Goal: Task Accomplishment & Management: Manage account settings

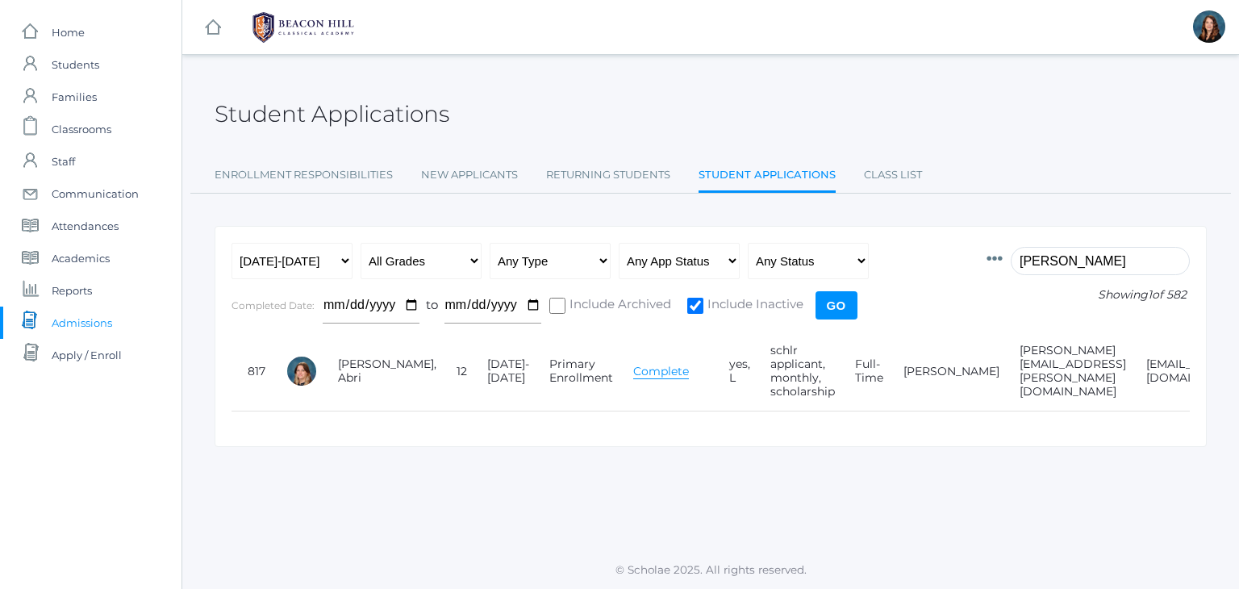
click at [1052, 264] on input "brock" at bounding box center [1100, 261] width 179 height 28
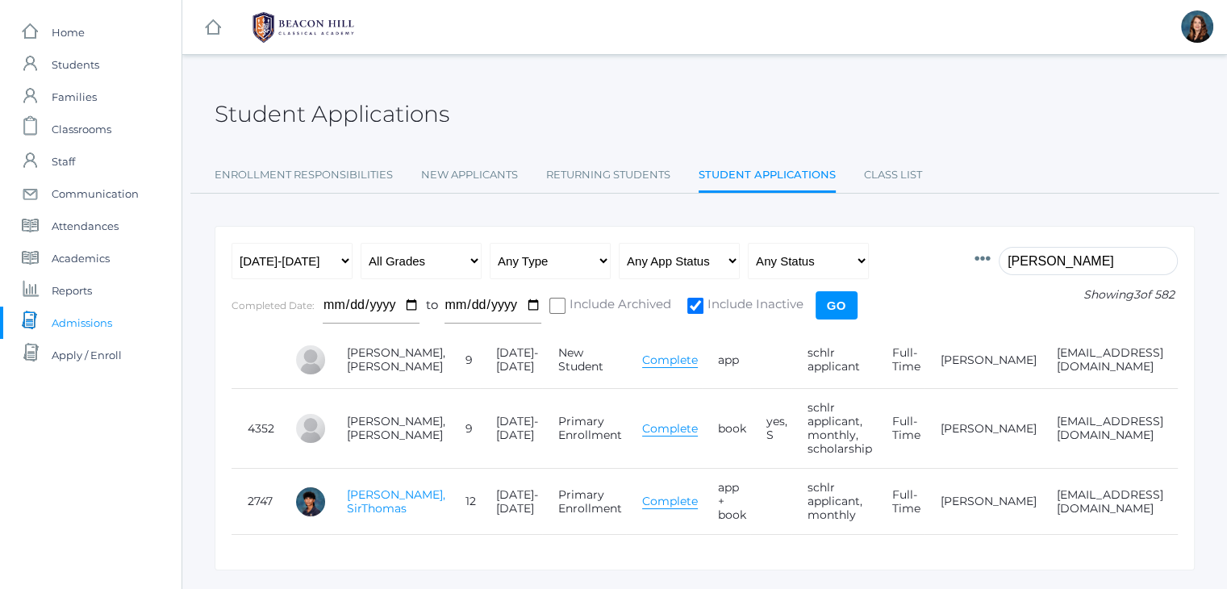
type input "mohr"
click at [369, 511] on link "[PERSON_NAME], SirThomas" at bounding box center [396, 501] width 98 height 28
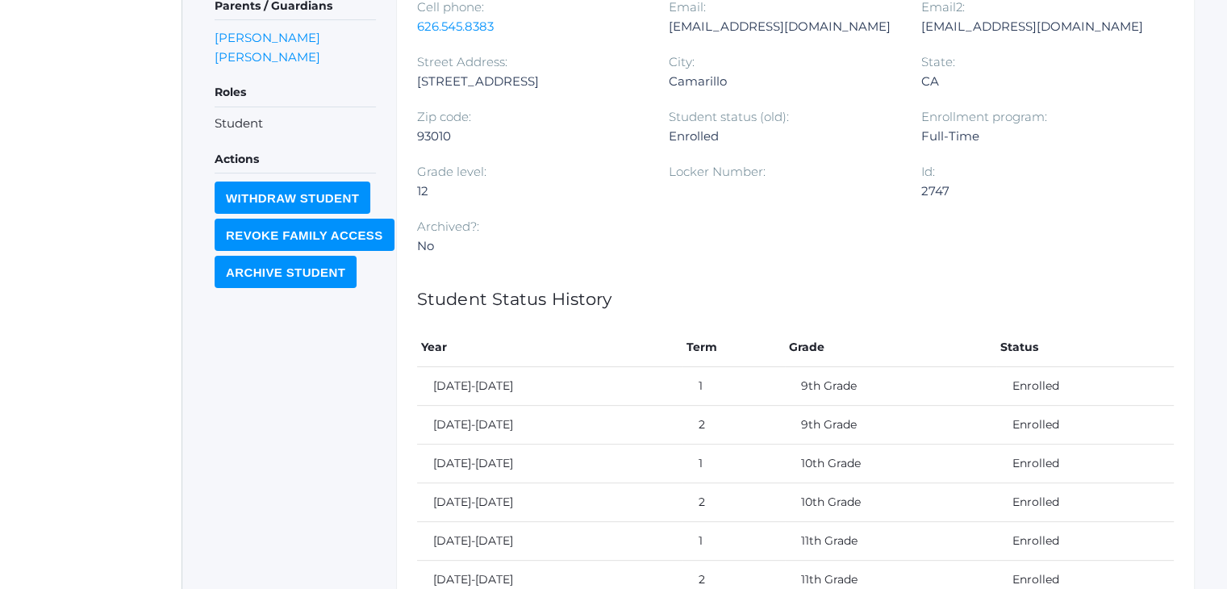
scroll to position [636, 0]
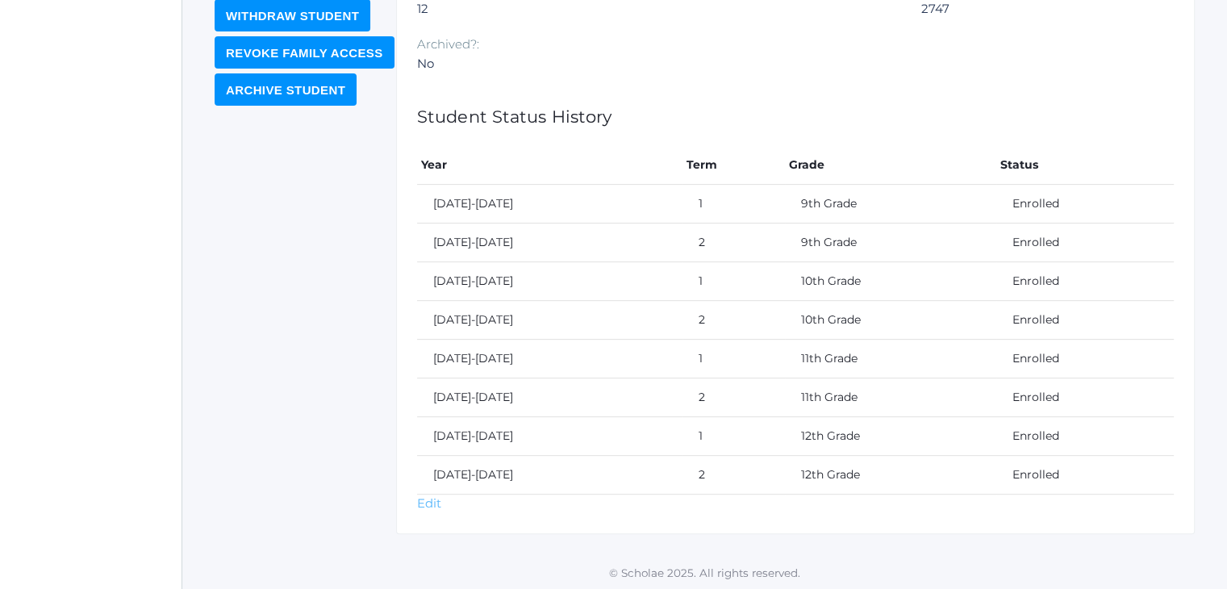
click at [431, 496] on link "Edit" at bounding box center [429, 502] width 24 height 15
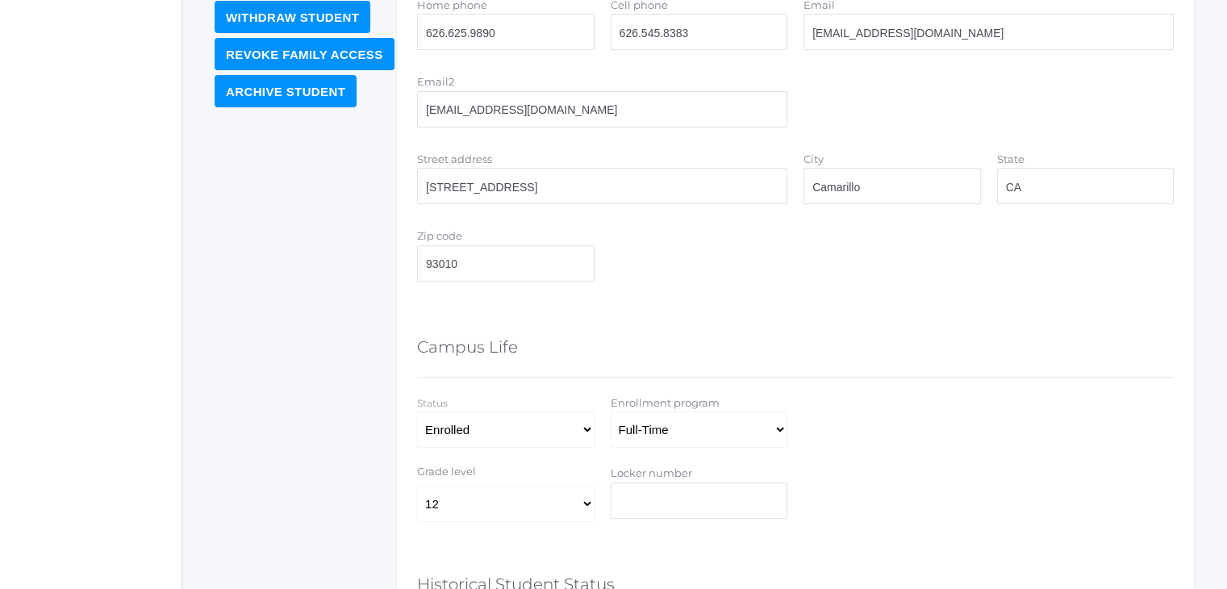
scroll to position [636, 0]
click at [584, 495] on select "k 1 2 3 4 5 6 7 8 9 10 11 12" at bounding box center [505, 502] width 177 height 36
select select "11"
click at [417, 484] on select "k 1 2 3 4 5 6 7 8 9 10 11 12" at bounding box center [505, 502] width 177 height 36
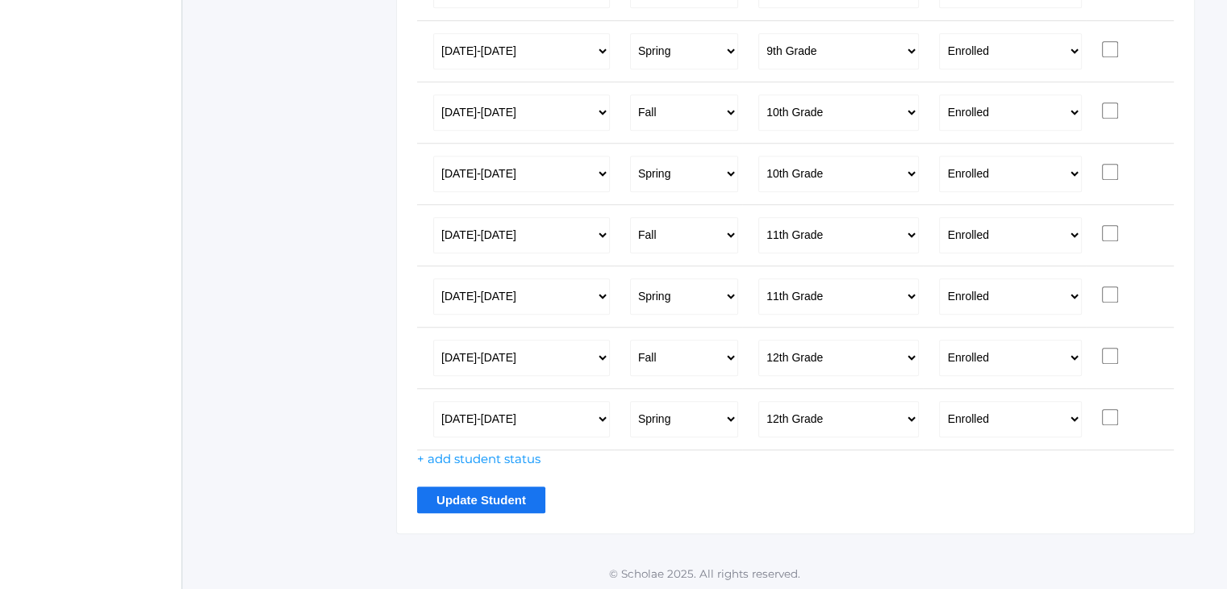
scroll to position [1329, 0]
click at [474, 498] on input "Update Student" at bounding box center [481, 499] width 128 height 27
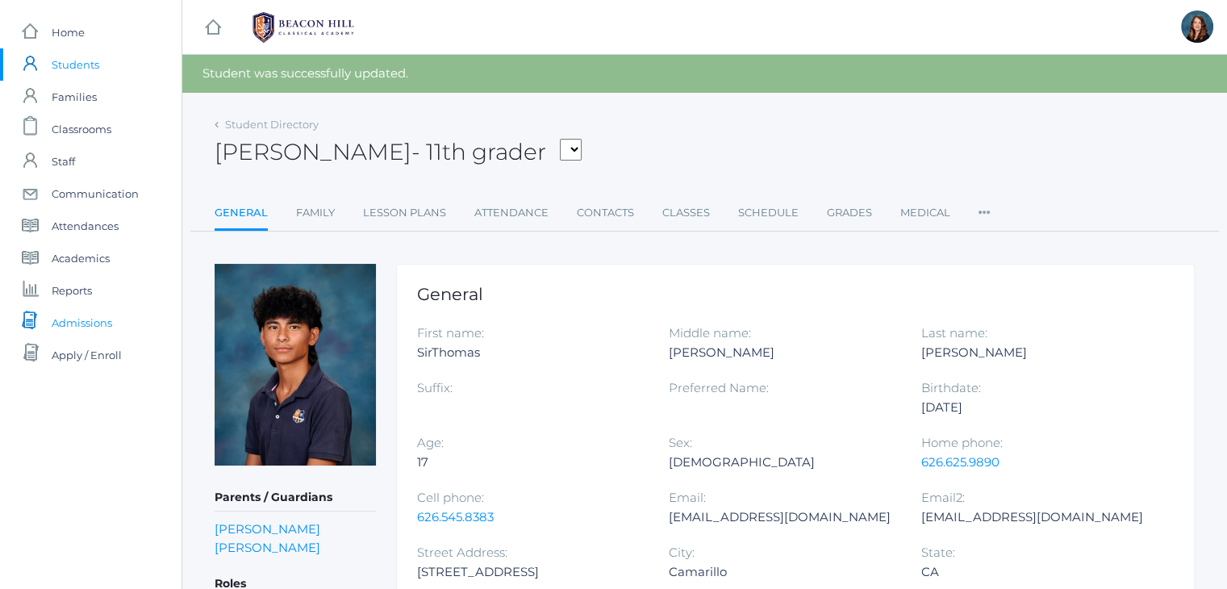
click at [113, 327] on link "icons/documents/document-stack Created with Sketch. Admissions" at bounding box center [91, 323] width 182 height 32
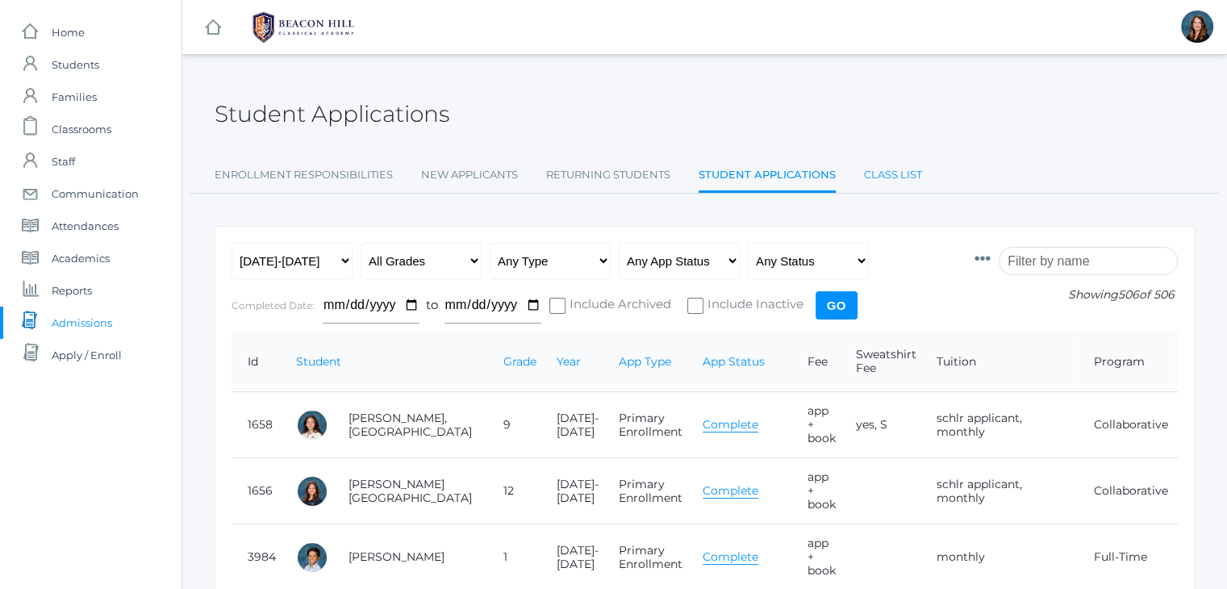
click at [900, 178] on link "Class List" at bounding box center [893, 175] width 58 height 32
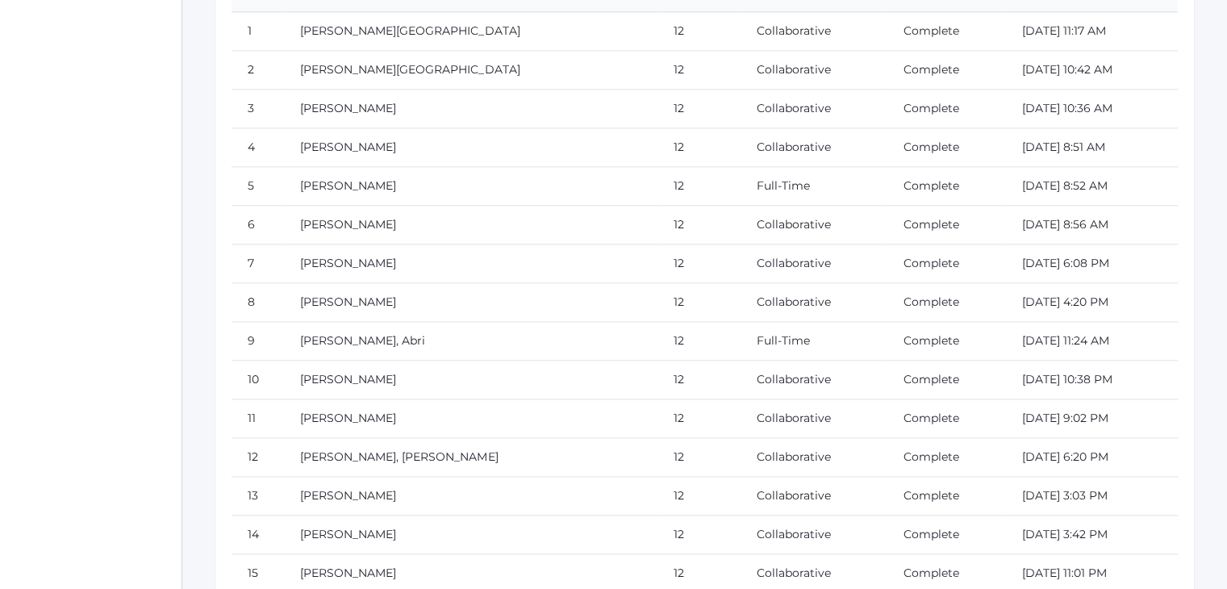
scroll to position [20769, 0]
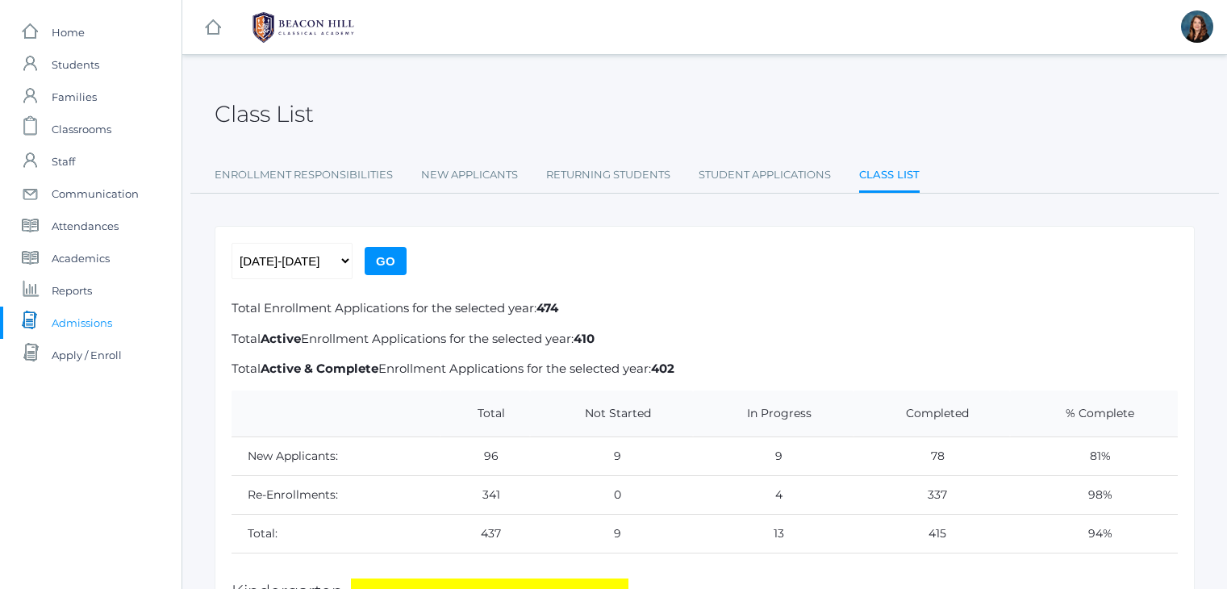
scroll to position [20769, 0]
click at [749, 170] on link "Student Applications" at bounding box center [765, 175] width 132 height 32
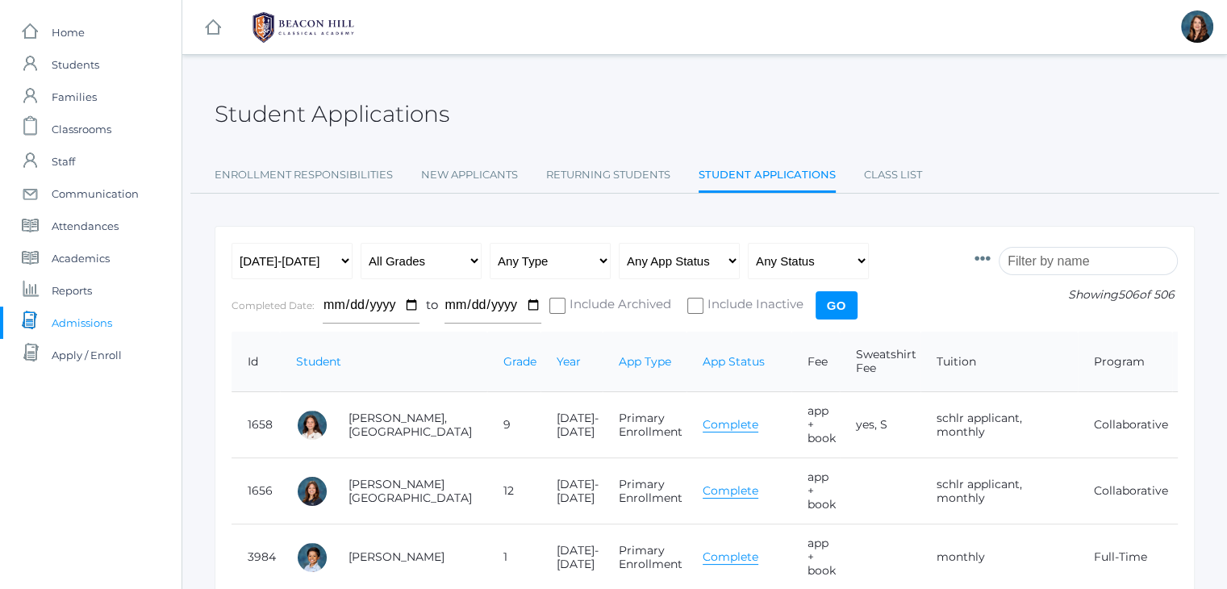
click at [1029, 263] on input "search" at bounding box center [1088, 261] width 179 height 28
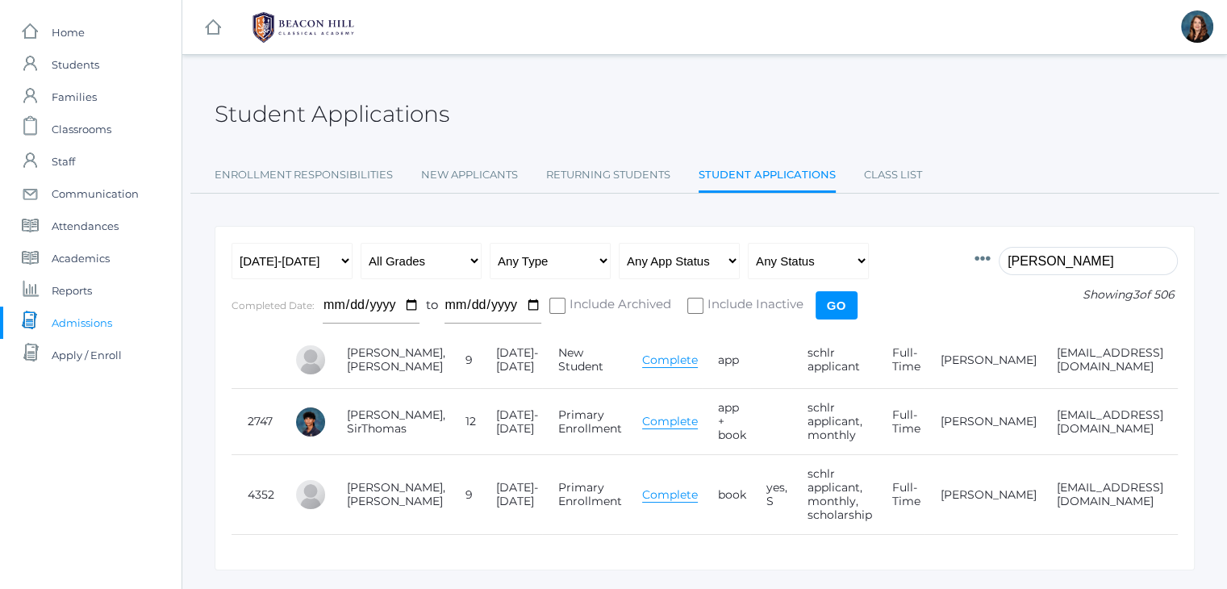
type input "mohr"
click at [1041, 455] on td "[EMAIL_ADDRESS][DOMAIN_NAME]" at bounding box center [1104, 422] width 127 height 66
click at [1041, 455] on td "donmohr777@yahoo.com" at bounding box center [1104, 422] width 127 height 66
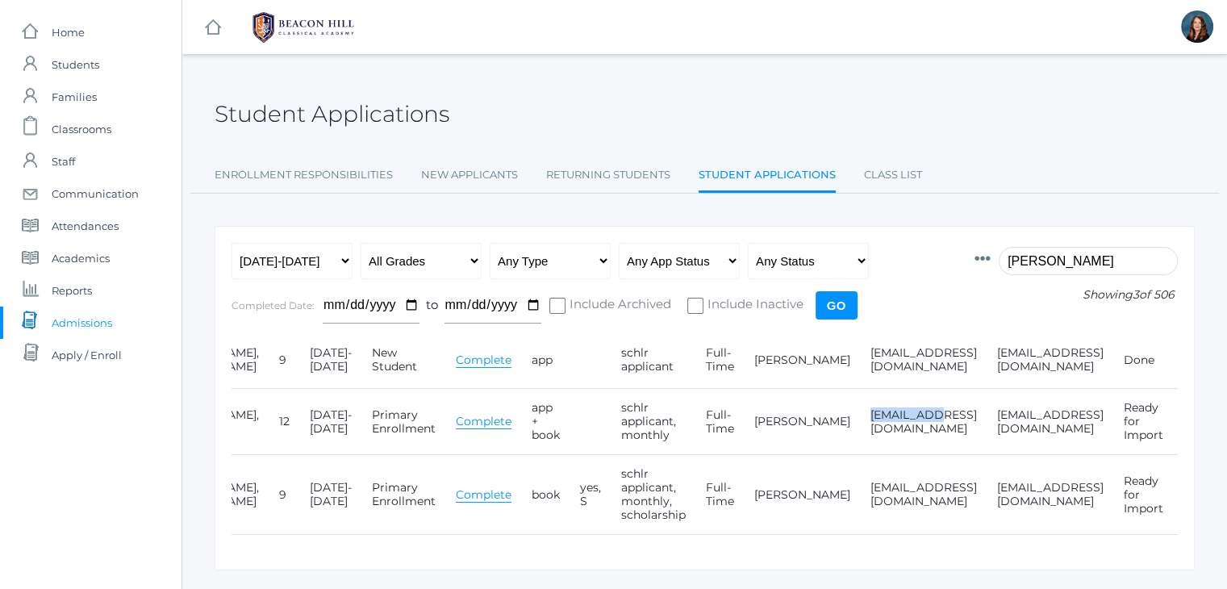
click at [1184, 428] on link "Edit" at bounding box center [1195, 421] width 23 height 15
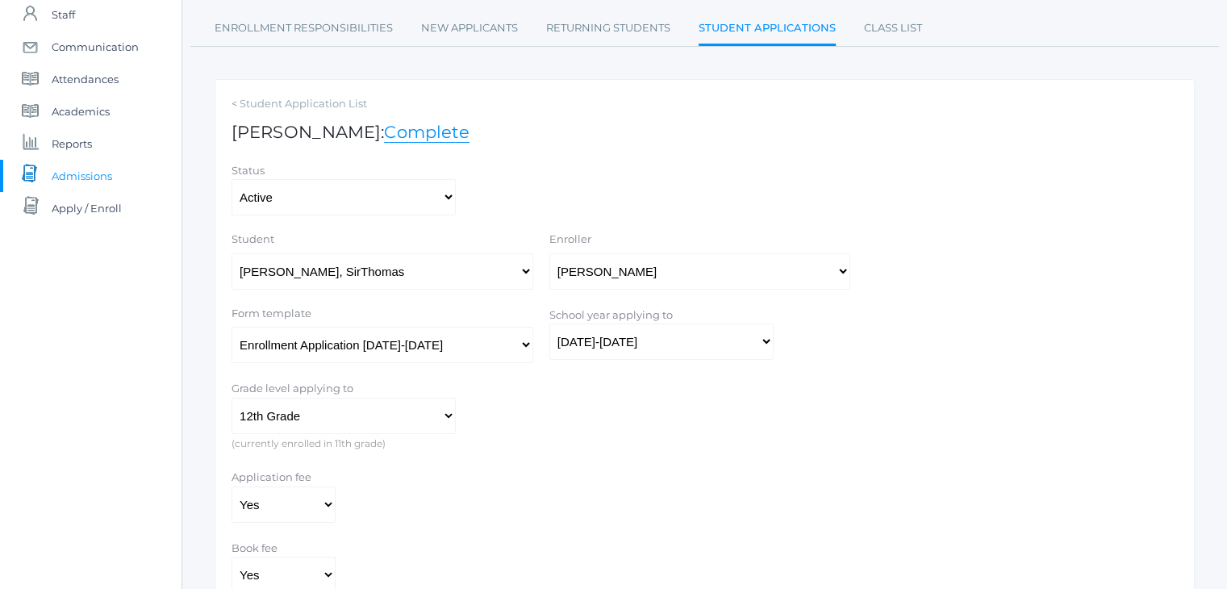
scroll to position [148, 0]
click at [446, 407] on select "Kindergarten 1st Grade 2nd Grade 3rd Grade 4th Grade 5th Grade 6th Grade 7th Gr…" at bounding box center [344, 415] width 224 height 36
select select "11"
click at [232, 397] on select "Kindergarten 1st Grade 2nd Grade 3rd Grade 4th Grade 5th Grade 6th Grade 7th Gr…" at bounding box center [344, 415] width 224 height 36
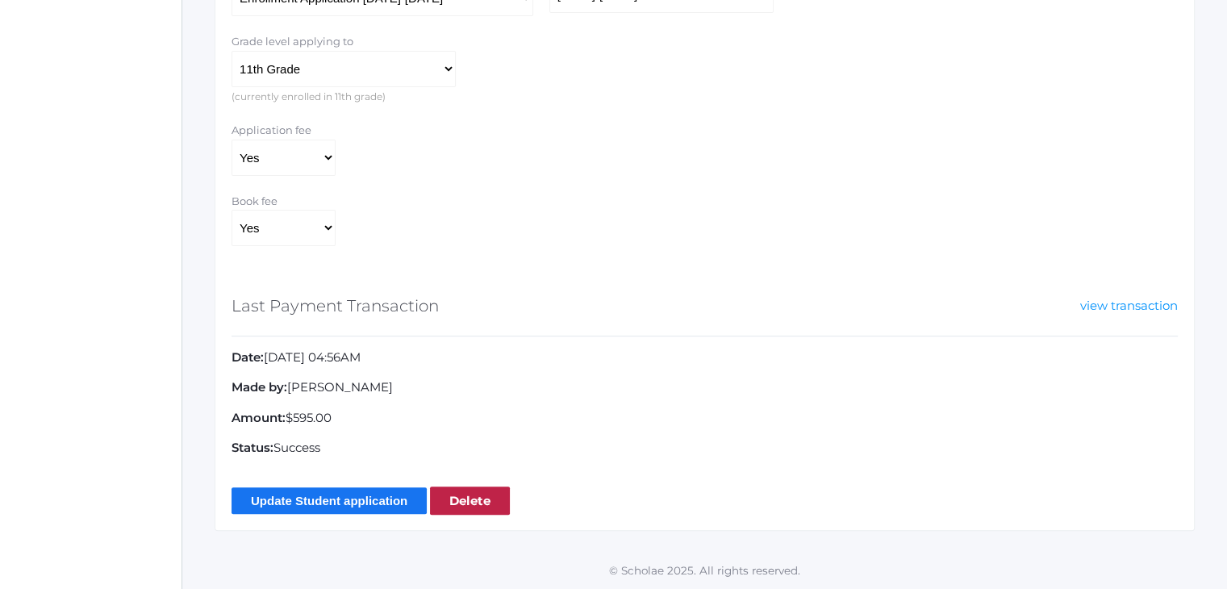
click at [353, 504] on input "Update Student application" at bounding box center [329, 500] width 195 height 27
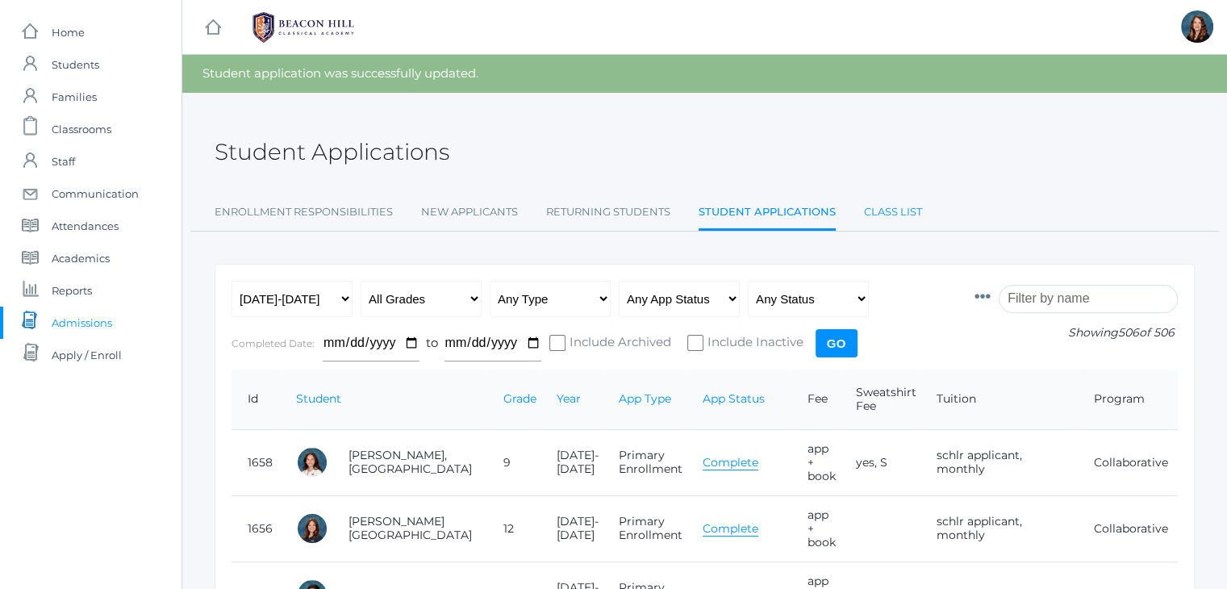
click at [903, 211] on link "Class List" at bounding box center [893, 212] width 58 height 32
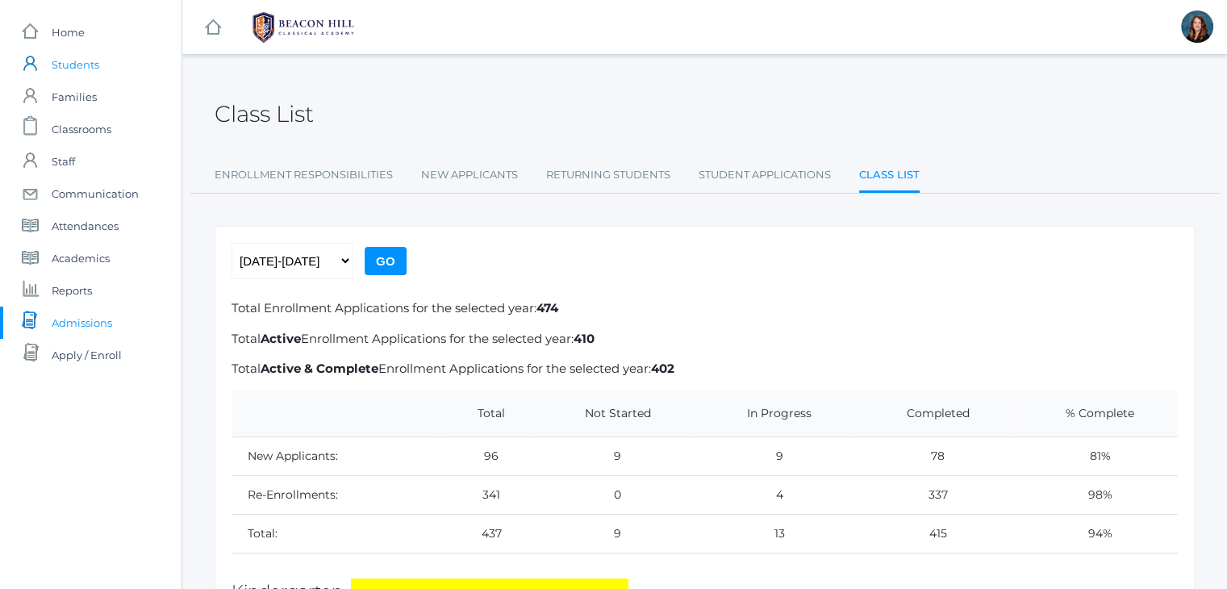
click at [77, 61] on span "Students" at bounding box center [76, 64] width 48 height 32
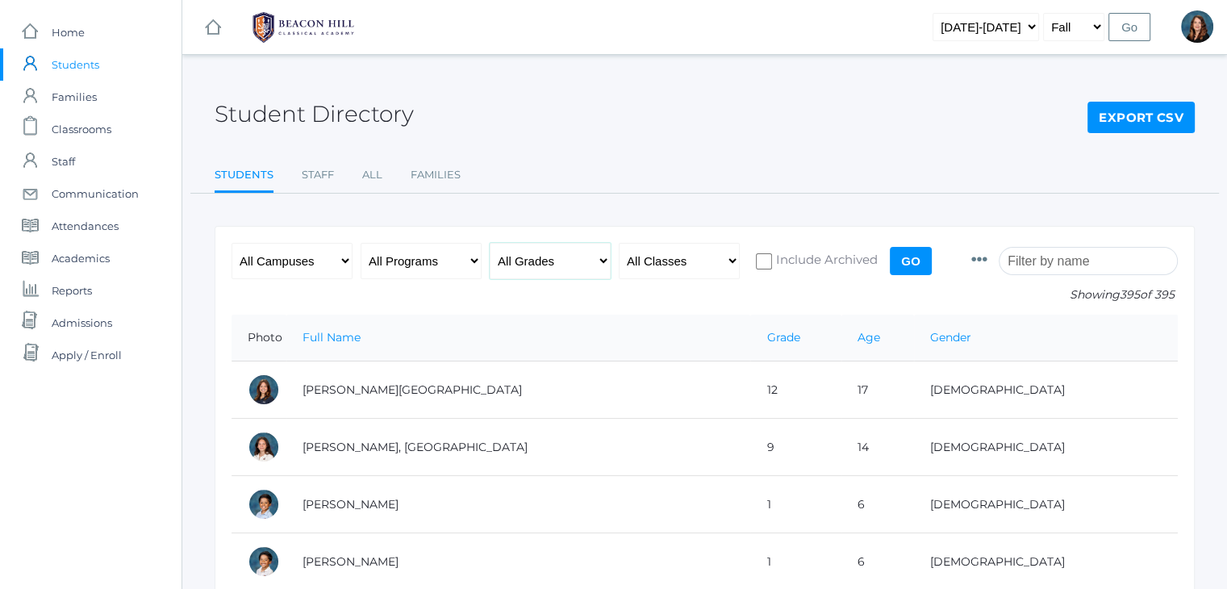
click at [594, 270] on select "All Grades Grammar - Kindergarten - 1st Grade - 2nd Grade - 3rd Grade - 4th Gra…" at bounding box center [550, 261] width 121 height 36
select select "9"
click at [490, 243] on select "All Grades Grammar - Kindergarten - 1st Grade - 2nd Grade - 3rd Grade - 4th Gra…" at bounding box center [550, 261] width 121 height 36
click at [910, 255] on input "Go" at bounding box center [911, 261] width 42 height 28
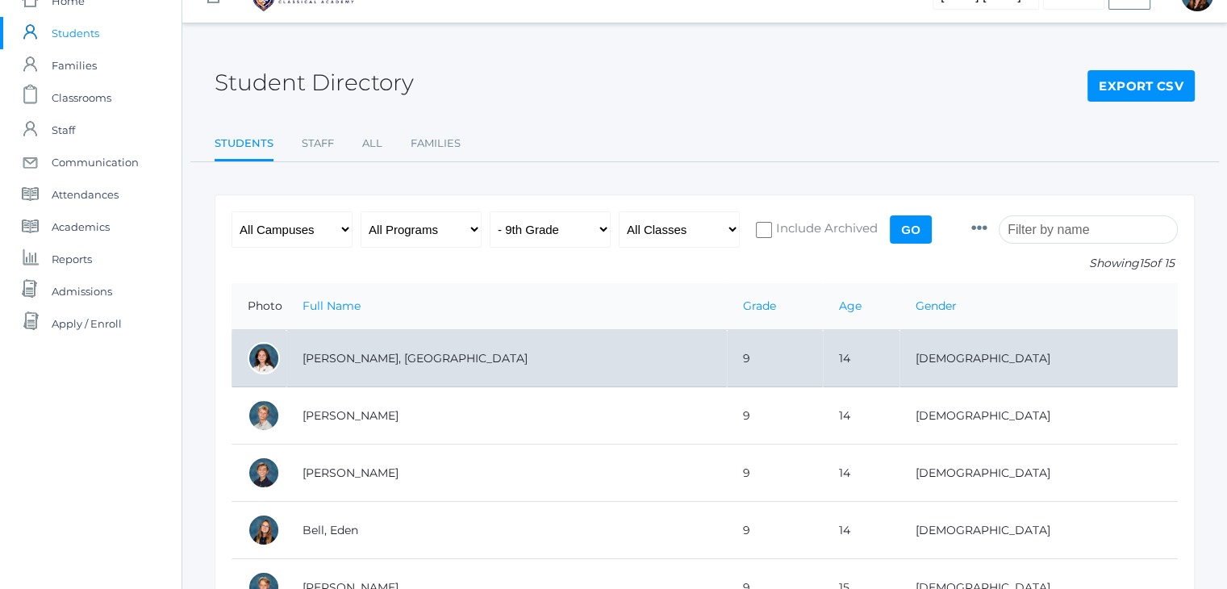
scroll to position [32, 0]
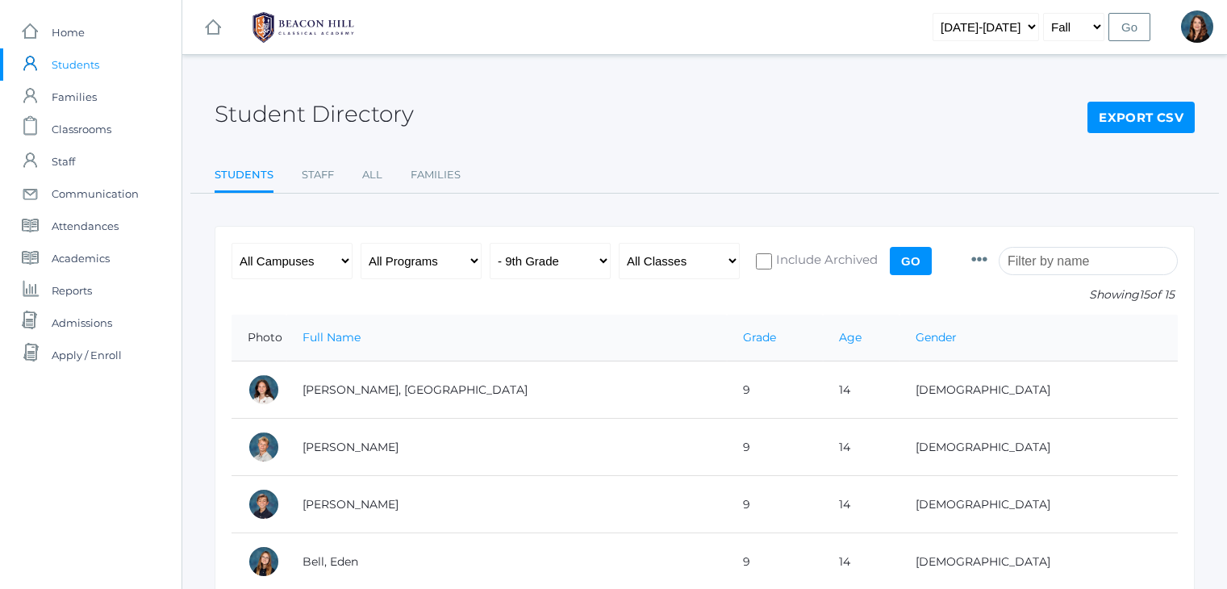
scroll to position [32, 0]
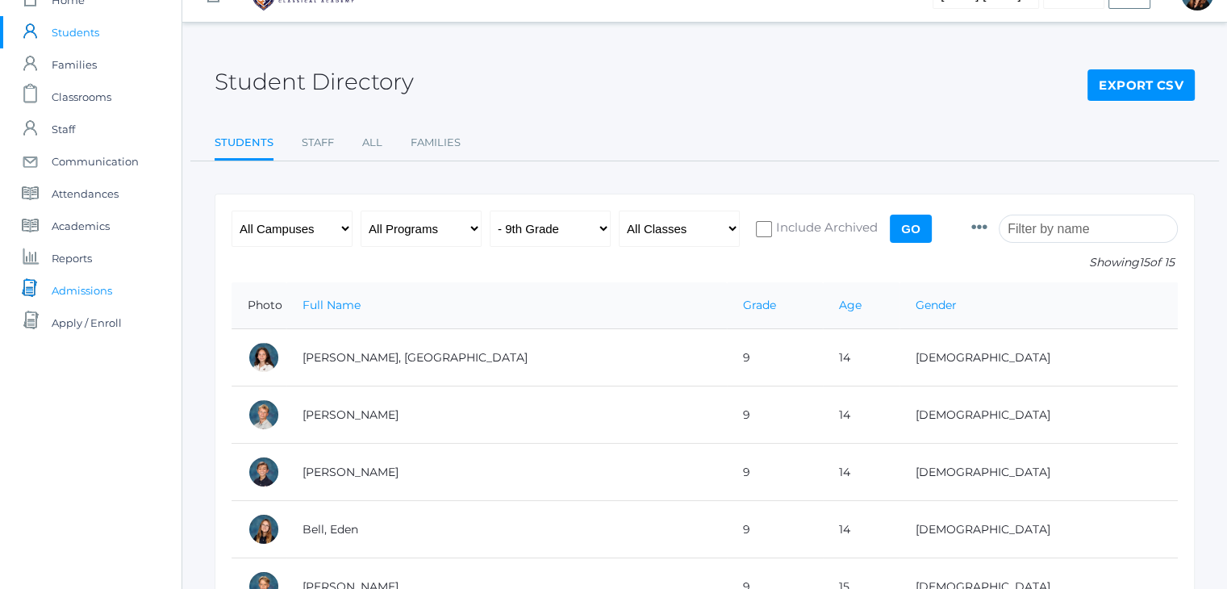
click at [114, 285] on link "icons/documents/document-stack Created with Sketch. Admissions" at bounding box center [91, 290] width 182 height 32
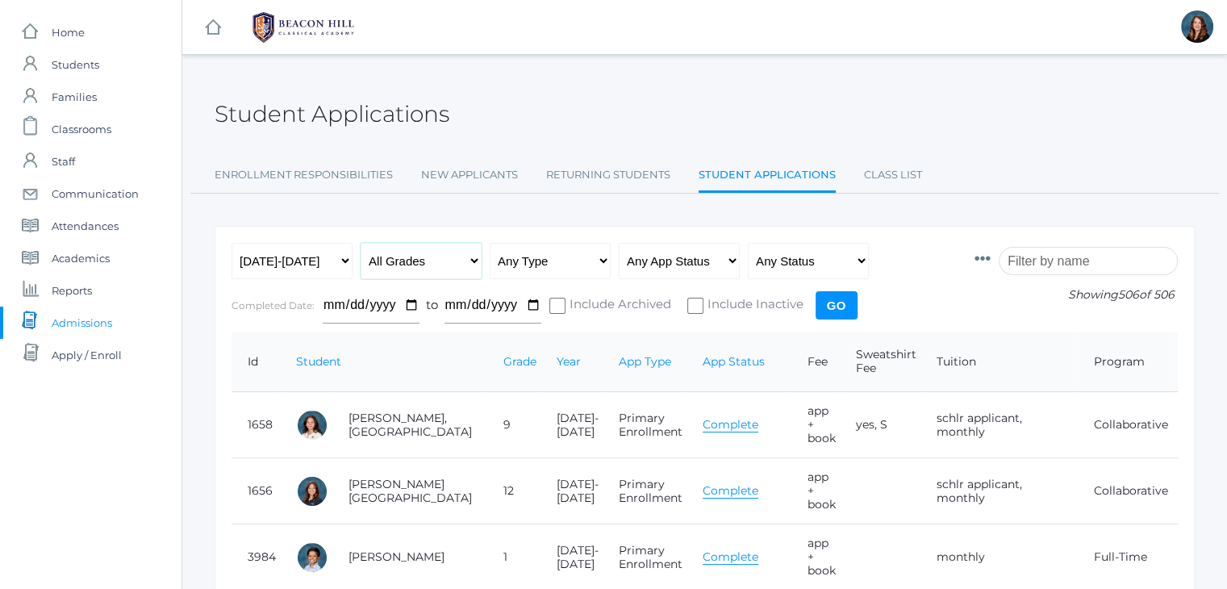
click at [474, 267] on select "All Grades Grammar - Kindergarten - 1st Grade - 2nd Grade - 3rd Grade - 4th Gra…" at bounding box center [421, 261] width 121 height 36
select select "9"
click at [361, 243] on select "All Grades Grammar - Kindergarten - 1st Grade - 2nd Grade - 3rd Grade - 4th Gra…" at bounding box center [421, 261] width 121 height 36
click at [837, 294] on input "Go" at bounding box center [837, 305] width 42 height 28
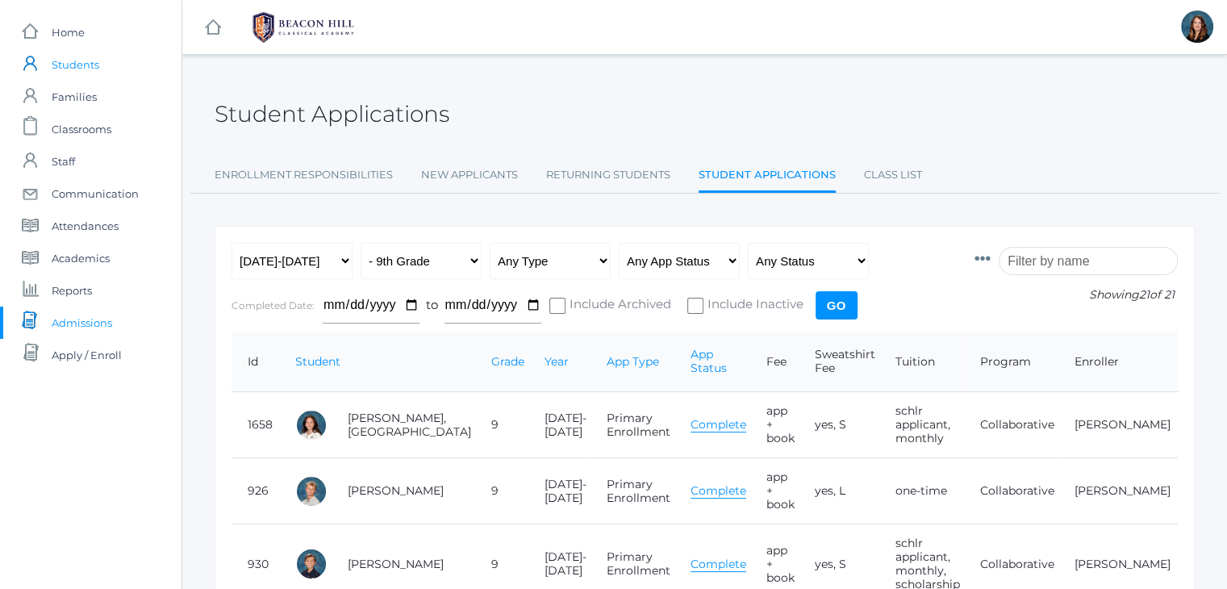
click at [85, 65] on span "Students" at bounding box center [76, 64] width 48 height 32
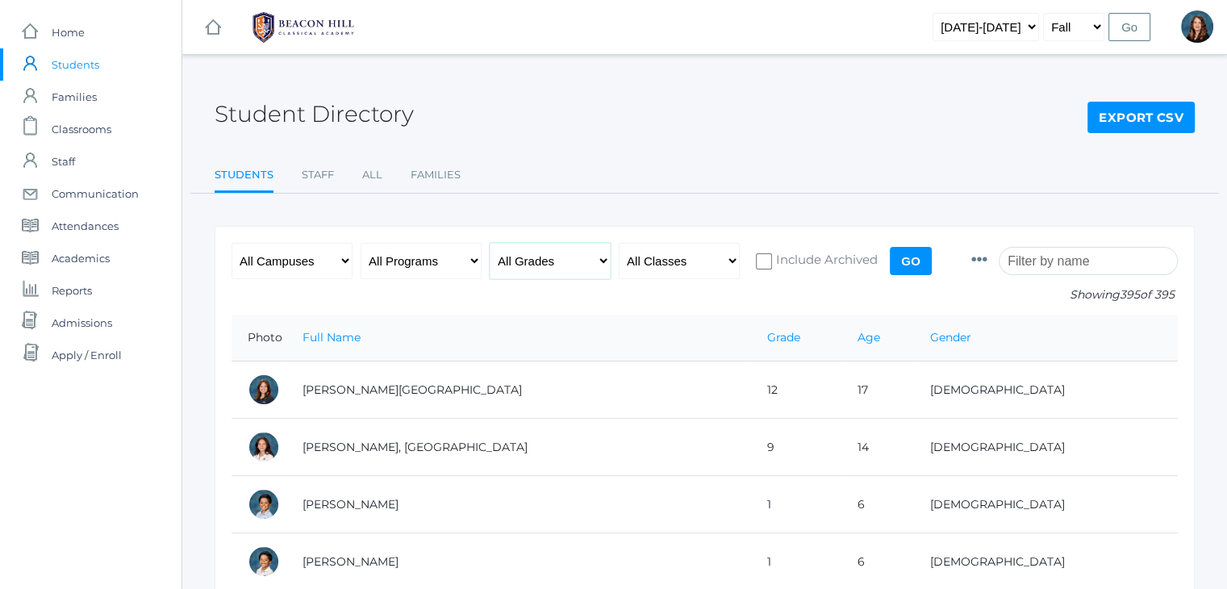
click at [607, 265] on select "All Grades Grammar - Kindergarten - 1st Grade - 2nd Grade - 3rd Grade - 4th Gra…" at bounding box center [550, 261] width 121 height 36
select select "9"
click at [490, 243] on select "All Grades Grammar - Kindergarten - 1st Grade - 2nd Grade - 3rd Grade - 4th Gra…" at bounding box center [550, 261] width 121 height 36
click at [911, 253] on input "Go" at bounding box center [911, 261] width 42 height 28
